Goal: Task Accomplishment & Management: Manage account settings

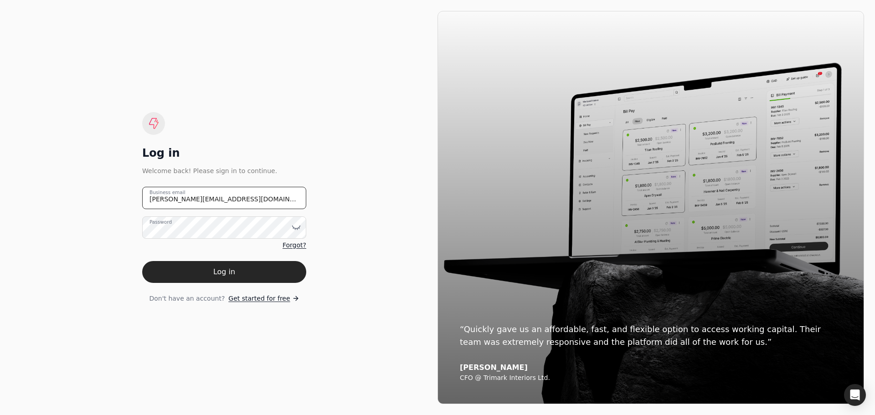
click at [220, 202] on email "[PERSON_NAME][EMAIL_ADDRESS][DOMAIN_NAME]" at bounding box center [224, 198] width 164 height 22
drag, startPoint x: 232, startPoint y: 202, endPoint x: 87, endPoint y: 202, distance: 145.0
click at [87, 202] on div "Log in Welcome back! Please sign in to continue. [PERSON_NAME][EMAIL_ADDRESS][D…" at bounding box center [224, 208] width 427 height 394
type email "[EMAIL_ADDRESS][DOMAIN_NAME]"
click at [295, 228] on icon at bounding box center [296, 227] width 9 height 9
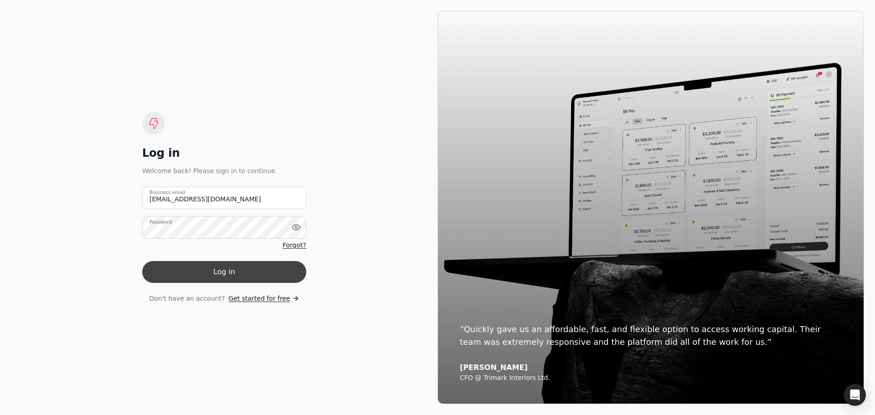
click at [161, 271] on button "Log in" at bounding box center [224, 272] width 164 height 22
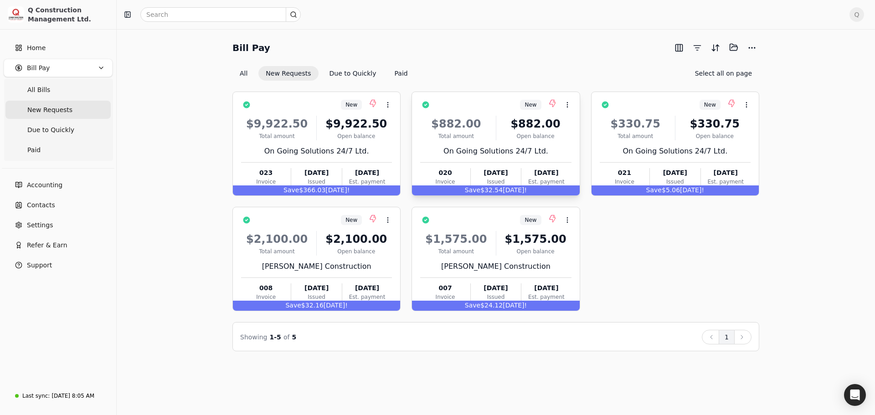
click at [557, 145] on div "$882.00 Total amount $882.00 Open balance On Going Solutions 24/7 Ltd. 020 Invo…" at bounding box center [495, 149] width 151 height 78
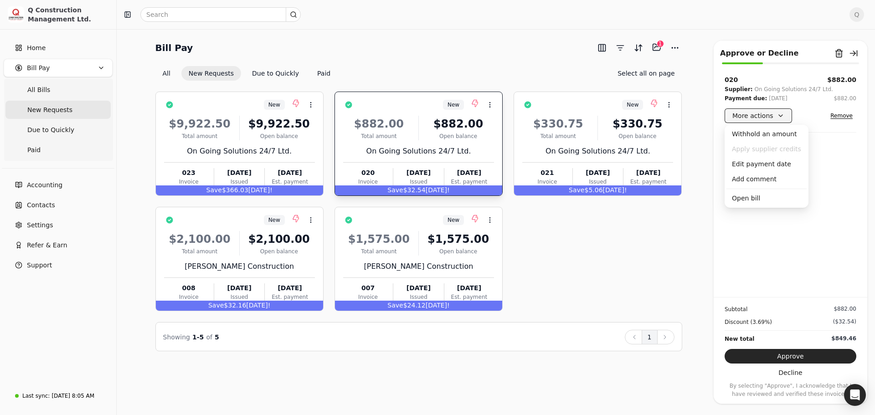
click at [780, 113] on button "More actions" at bounding box center [758, 116] width 67 height 15
click at [743, 165] on div "Edit payment date" at bounding box center [767, 164] width 80 height 15
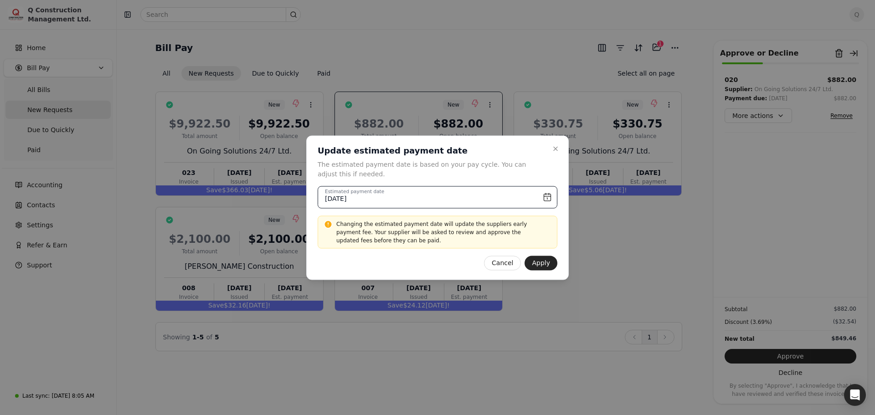
click at [547, 197] on input "[DATE]" at bounding box center [438, 197] width 240 height 22
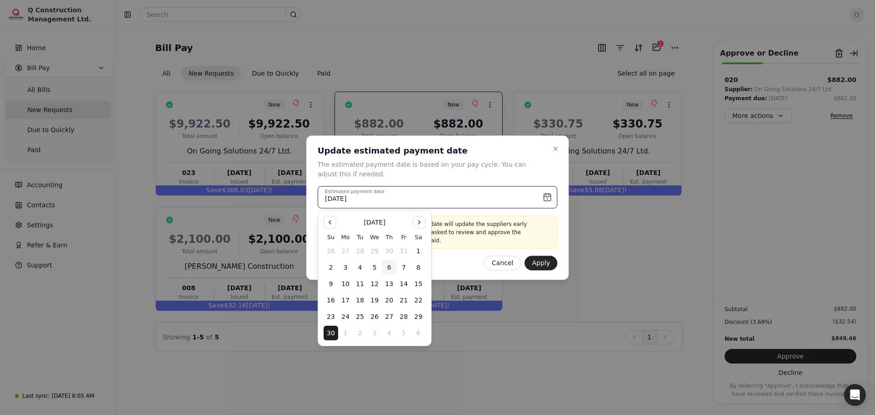
click at [388, 268] on button "6" at bounding box center [389, 267] width 15 height 15
type input "[DATE]"
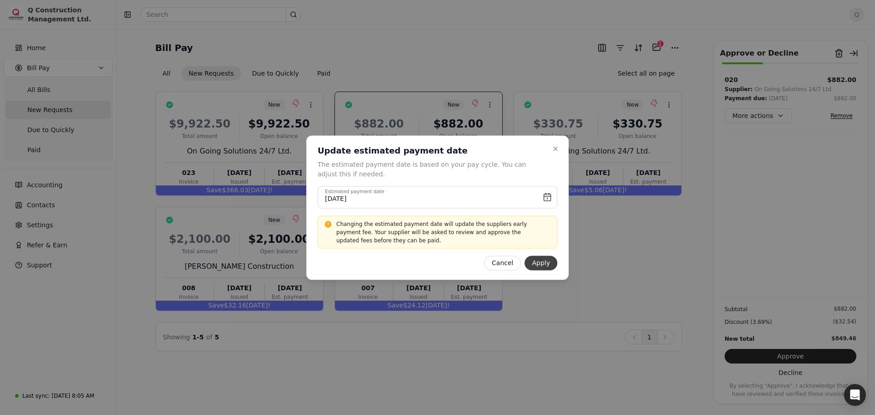
click at [537, 264] on button "Apply" at bounding box center [541, 263] width 33 height 15
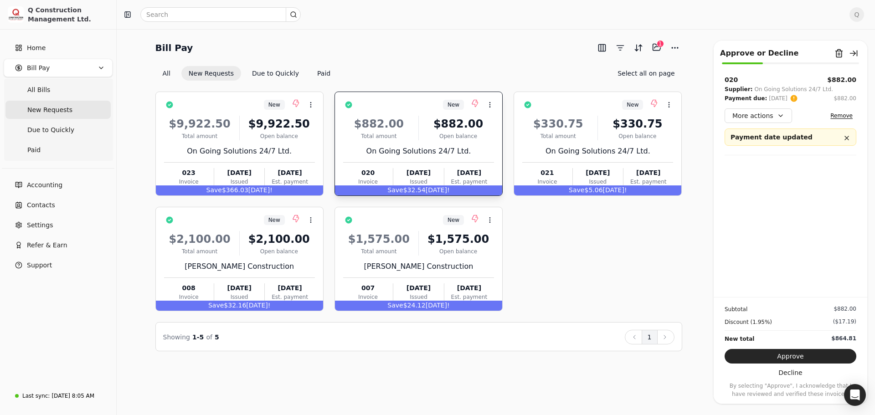
click at [792, 361] on button "Approve" at bounding box center [791, 356] width 132 height 15
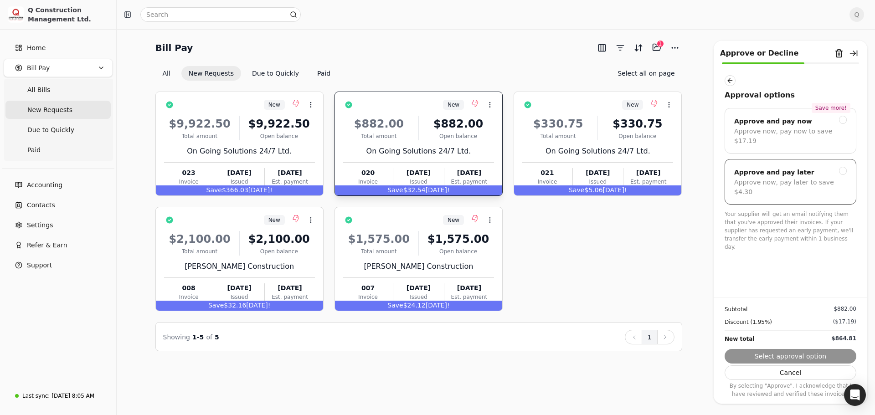
click at [844, 167] on div at bounding box center [843, 171] width 8 height 8
click at [780, 357] on button "Submit approval" at bounding box center [791, 356] width 132 height 15
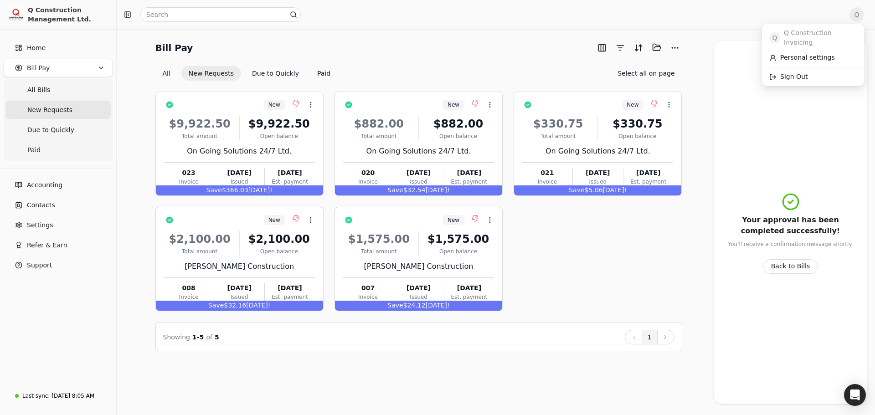
click at [855, 15] on span "Q" at bounding box center [857, 14] width 15 height 15
click at [797, 72] on span "Sign Out" at bounding box center [794, 77] width 27 height 10
